Goal: Transaction & Acquisition: Download file/media

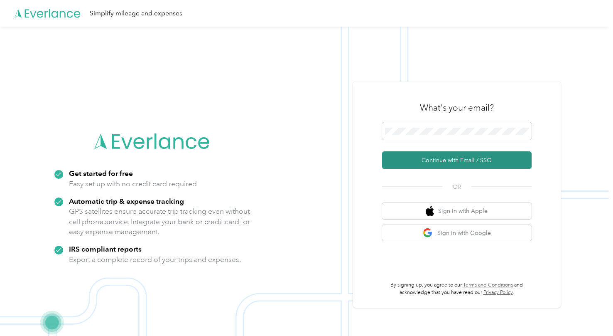
click at [481, 167] on button "Continue with Email / SSO" at bounding box center [457, 159] width 150 height 17
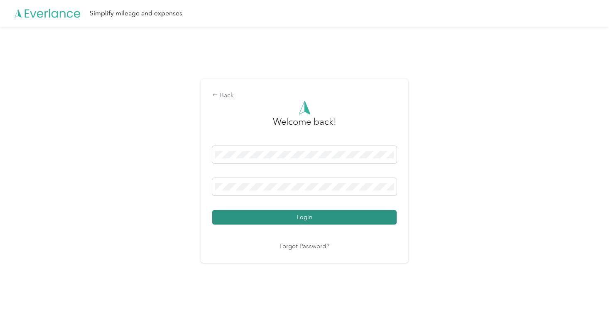
click at [338, 221] on button "Login" at bounding box center [304, 217] width 184 height 15
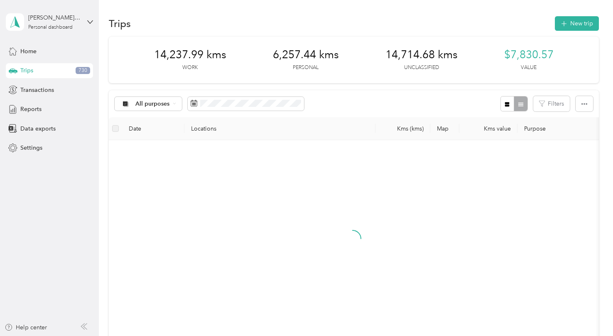
click at [457, 180] on div at bounding box center [353, 246] width 474 height 198
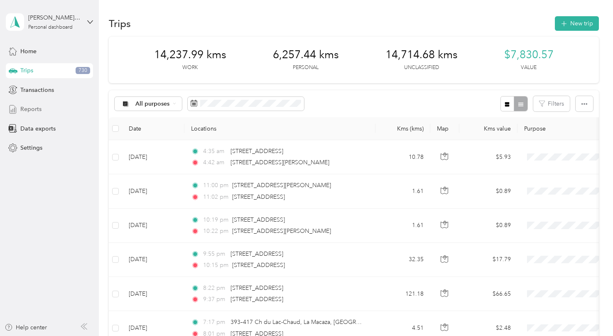
click at [51, 105] on div "Reports" at bounding box center [49, 109] width 87 height 15
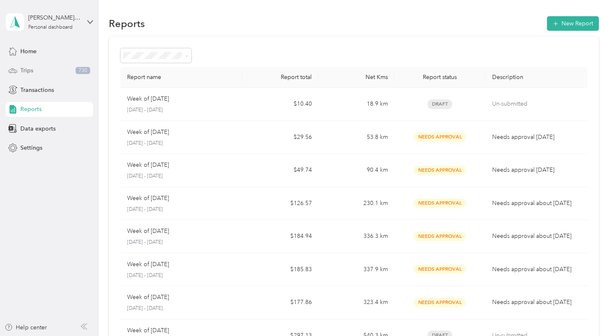
click at [59, 73] on div "Trips 730" at bounding box center [49, 70] width 87 height 15
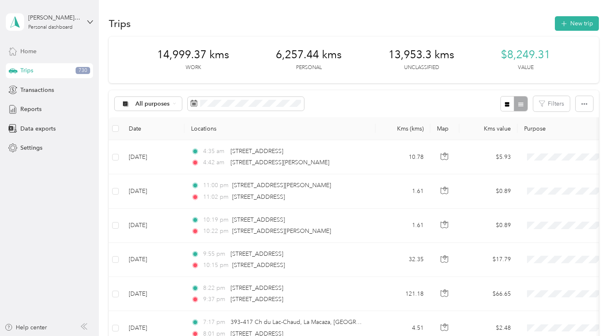
click at [38, 52] on div "Home" at bounding box center [49, 51] width 87 height 15
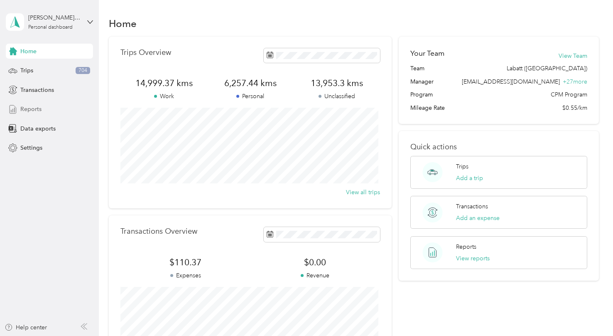
click at [31, 104] on div "Reports" at bounding box center [49, 109] width 87 height 15
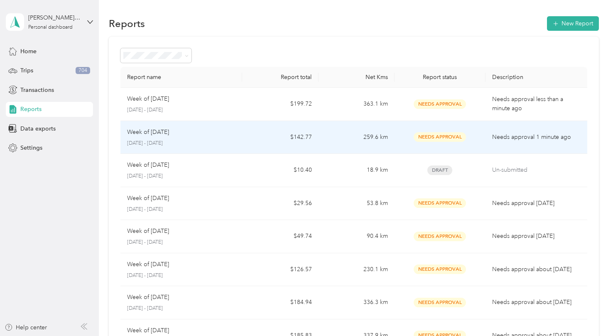
click at [334, 147] on td "259.6 km" at bounding box center [357, 137] width 76 height 33
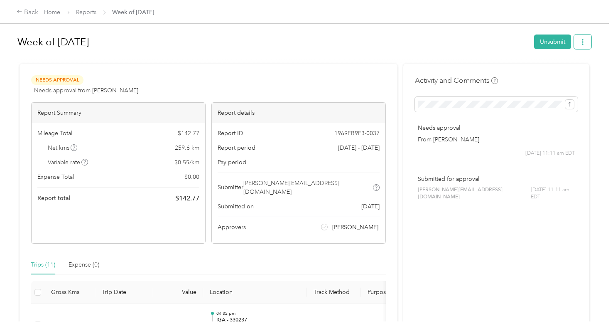
click at [584, 41] on button "button" at bounding box center [582, 41] width 17 height 15
click at [570, 76] on span "Download" at bounding box center [556, 72] width 27 height 9
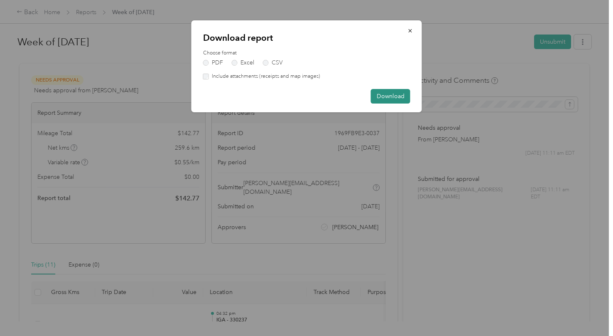
click at [397, 95] on button "Download" at bounding box center [390, 96] width 39 height 15
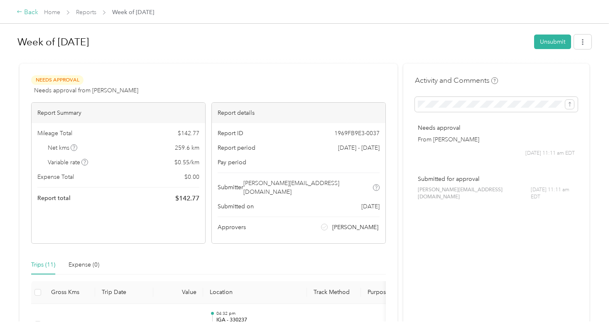
click at [28, 12] on div "Back" at bounding box center [28, 12] width 22 height 10
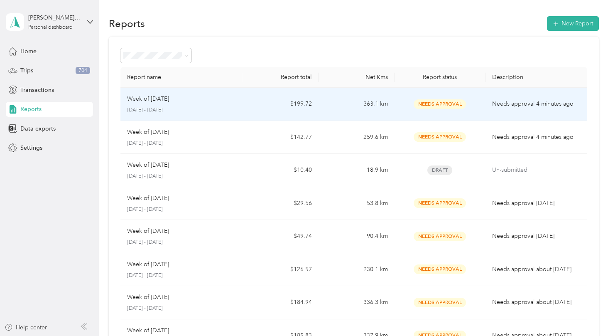
click at [289, 102] on td "$199.72" at bounding box center [280, 104] width 76 height 33
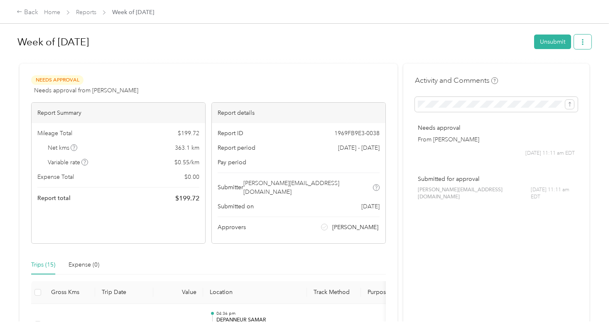
click at [582, 42] on icon "button" at bounding box center [583, 42] width 6 height 6
click at [550, 68] on span "Download" at bounding box center [556, 72] width 27 height 9
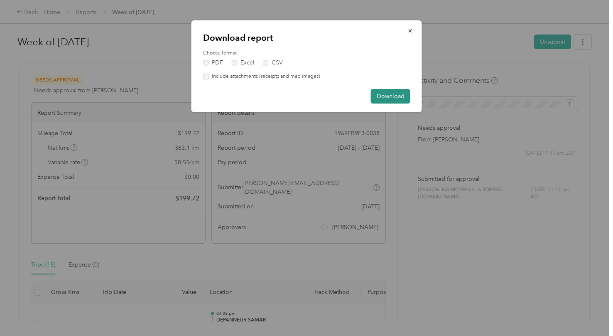
click at [399, 93] on button "Download" at bounding box center [390, 96] width 39 height 15
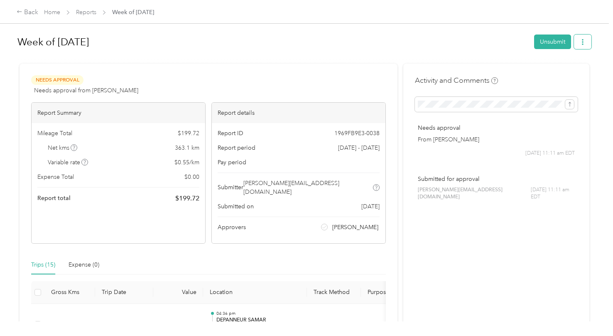
click at [580, 44] on icon "button" at bounding box center [583, 42] width 6 height 6
click at [550, 71] on span "Download" at bounding box center [556, 72] width 27 height 9
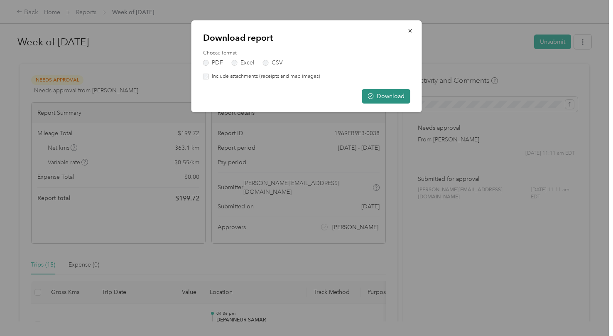
click at [400, 91] on button "Download" at bounding box center [386, 96] width 48 height 15
